Goal: Check status: Check status

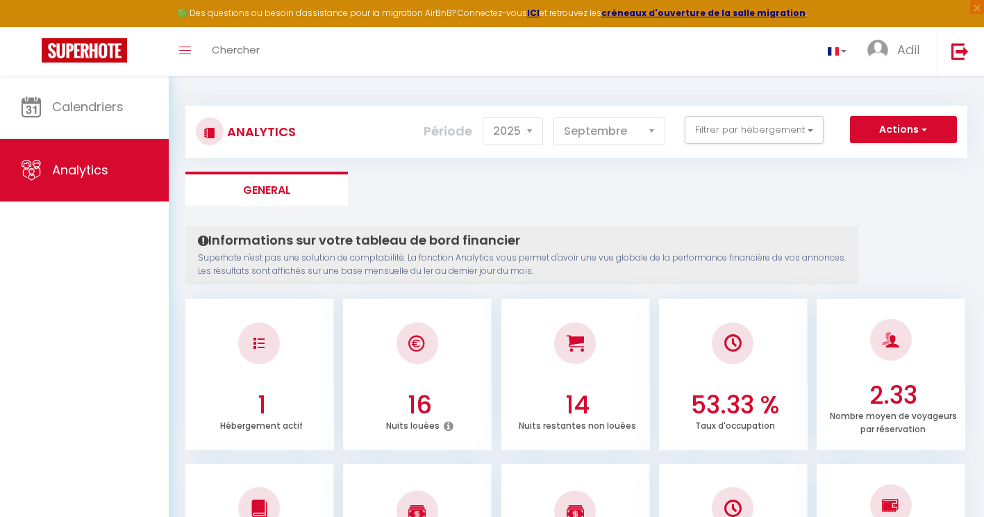
select select "2025"
select select "9"
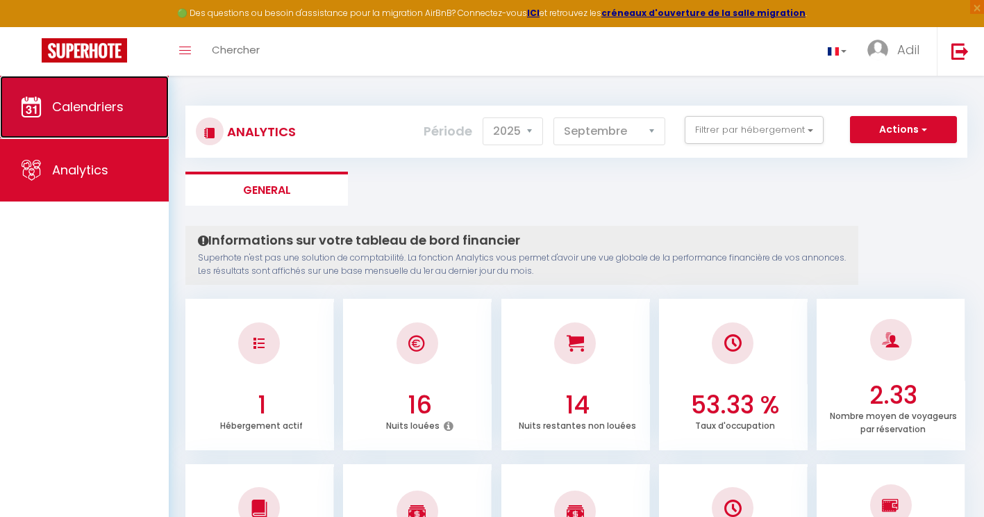
click at [114, 99] on span "Calendriers" at bounding box center [88, 106] width 72 height 17
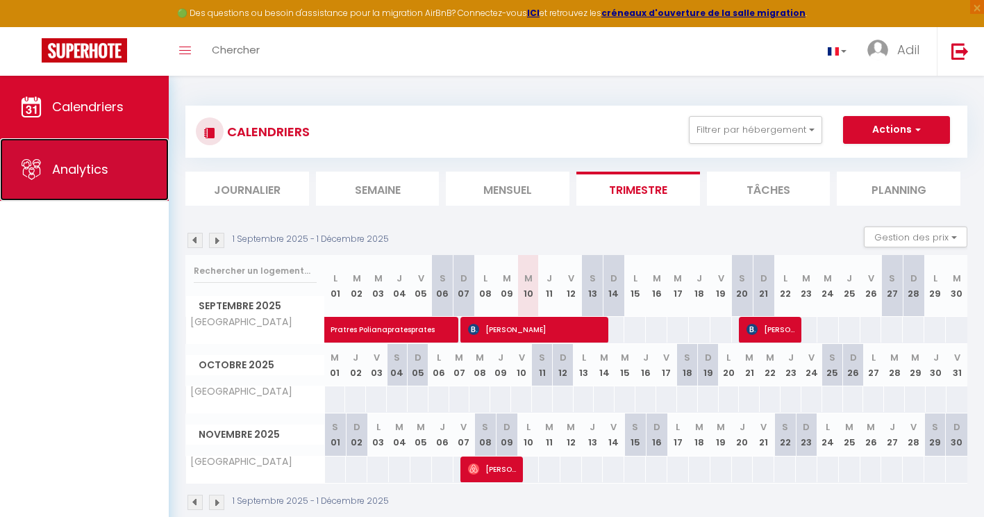
click at [94, 183] on link "Analytics" at bounding box center [84, 169] width 169 height 63
select select "2025"
select select "9"
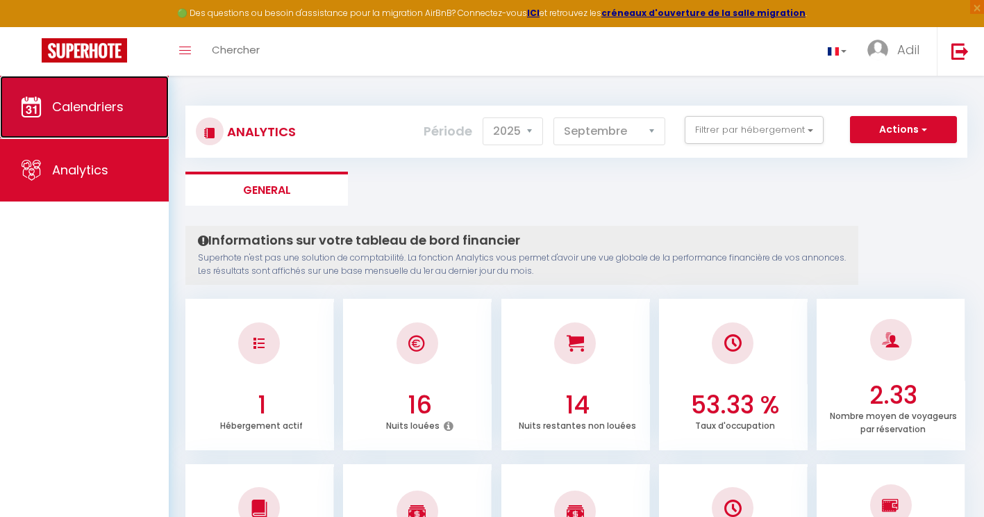
click at [124, 99] on span "Calendriers" at bounding box center [88, 106] width 72 height 17
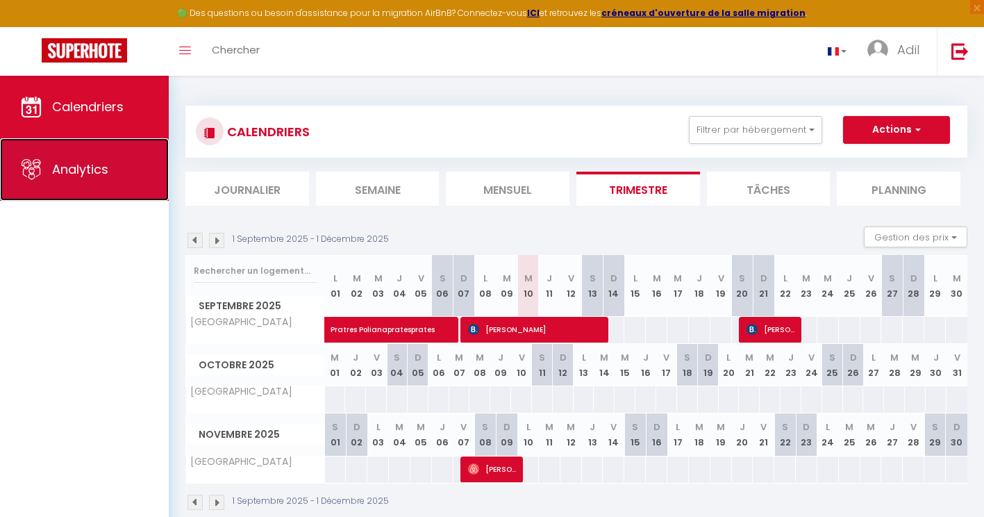
click at [103, 164] on span "Analytics" at bounding box center [80, 168] width 56 height 17
select select "2025"
select select "9"
